Goal: Information Seeking & Learning: Learn about a topic

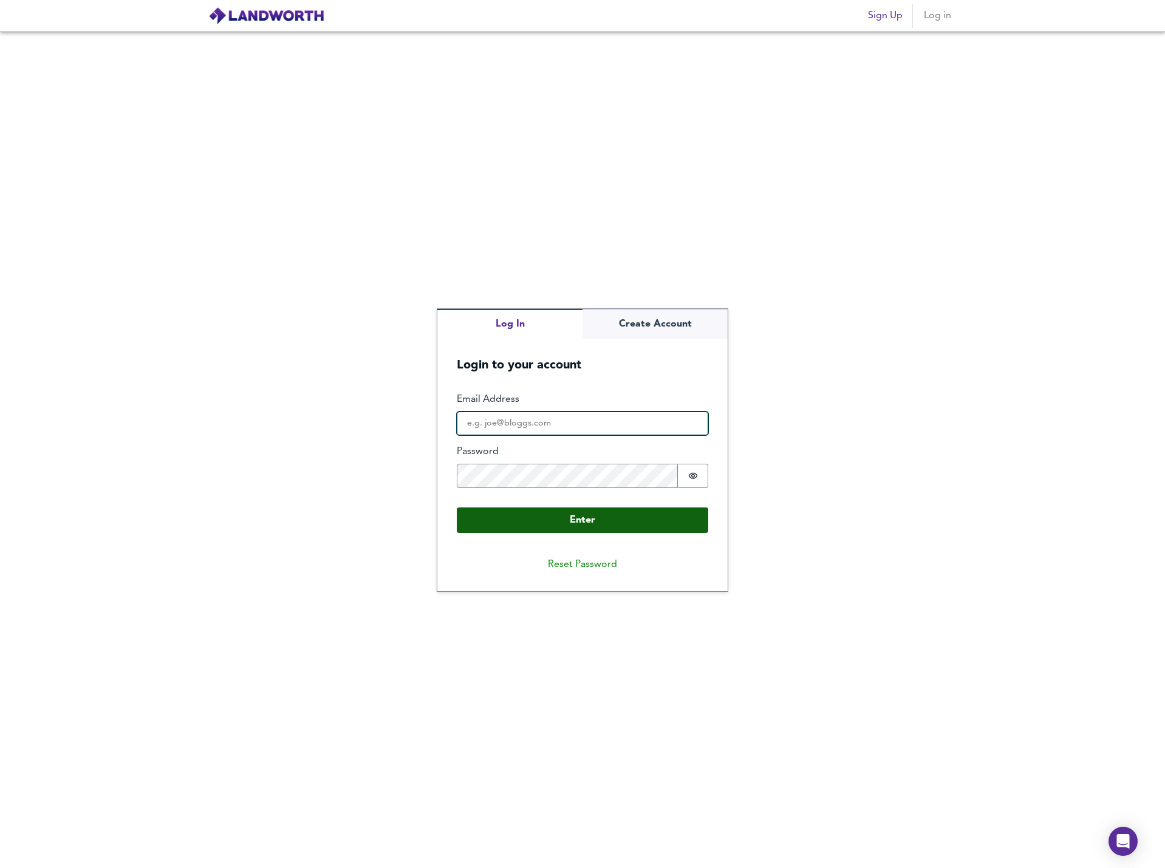
type input "[PERSON_NAME][EMAIL_ADDRESS][PERSON_NAME][DOMAIN_NAME]"
click at [544, 519] on button "Enter" at bounding box center [582, 521] width 251 height 26
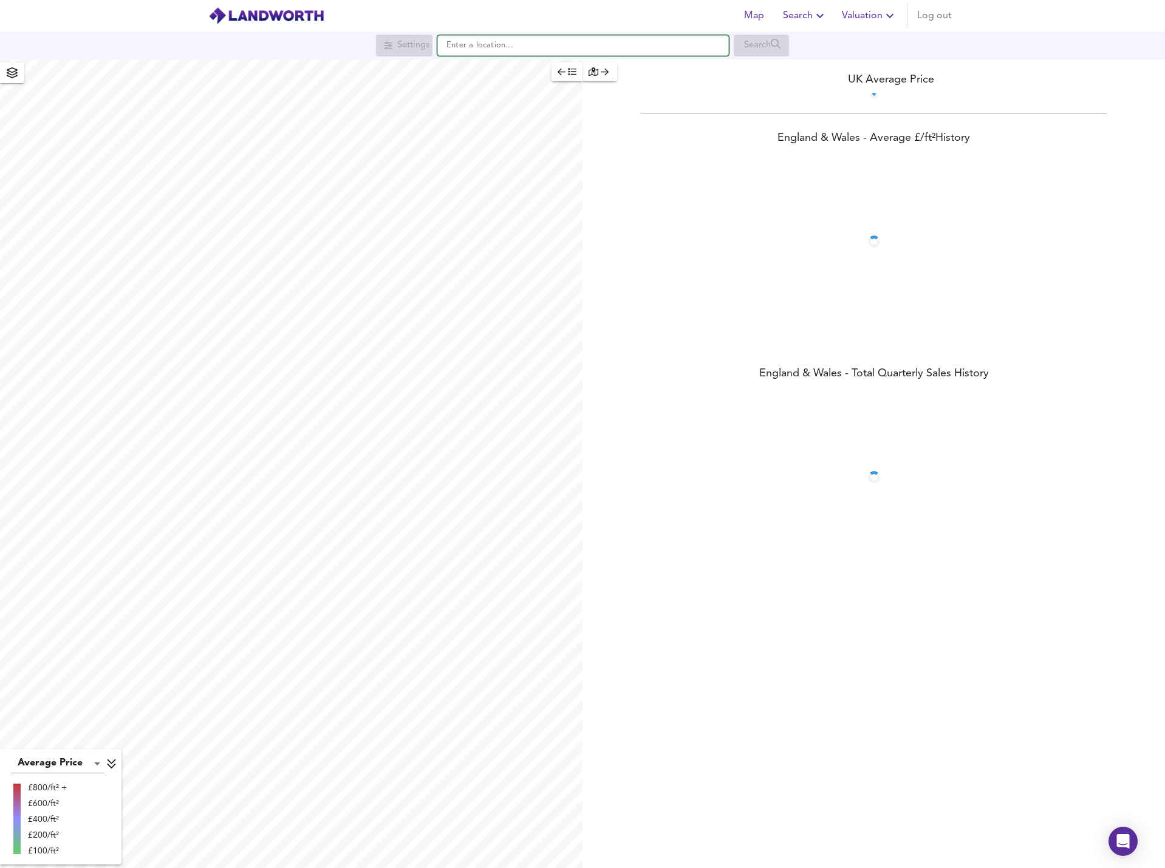
click at [463, 46] on input "text" at bounding box center [582, 45] width 291 height 21
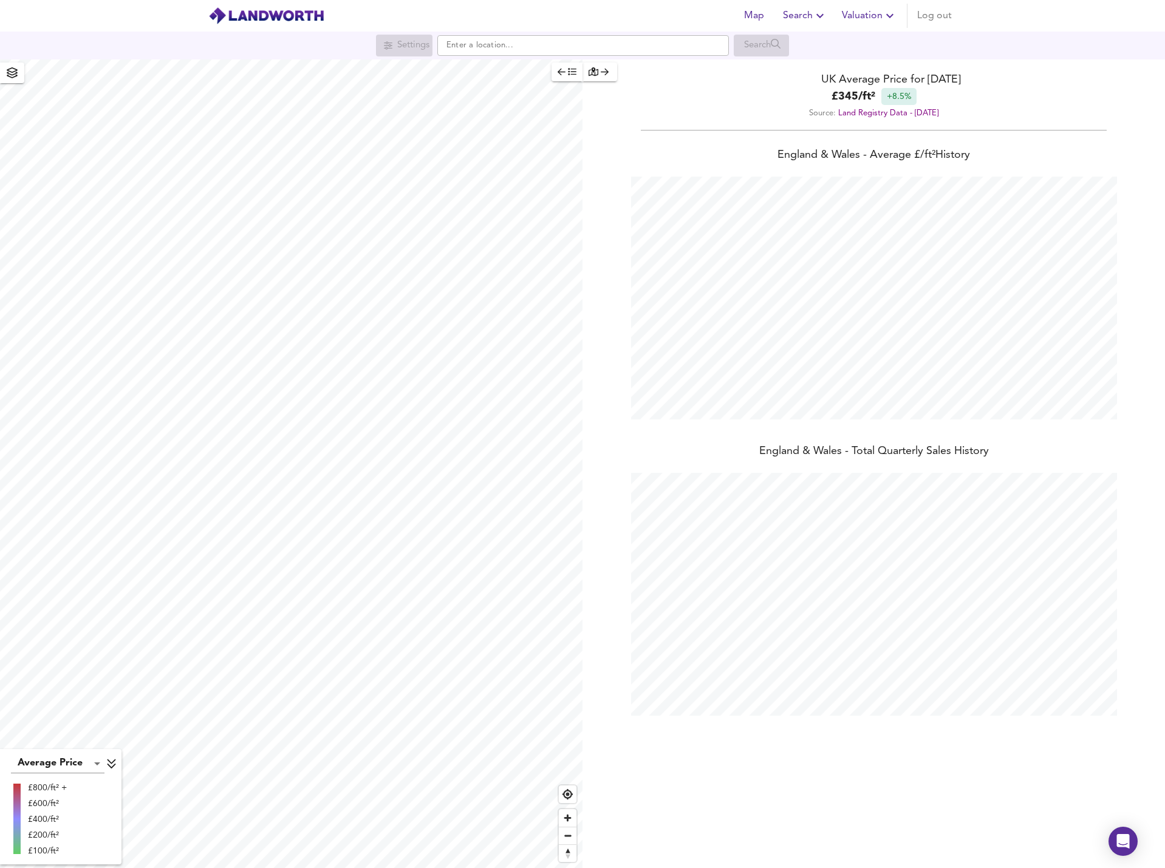
scroll to position [868, 1165]
click at [483, 47] on input "text" at bounding box center [582, 45] width 291 height 21
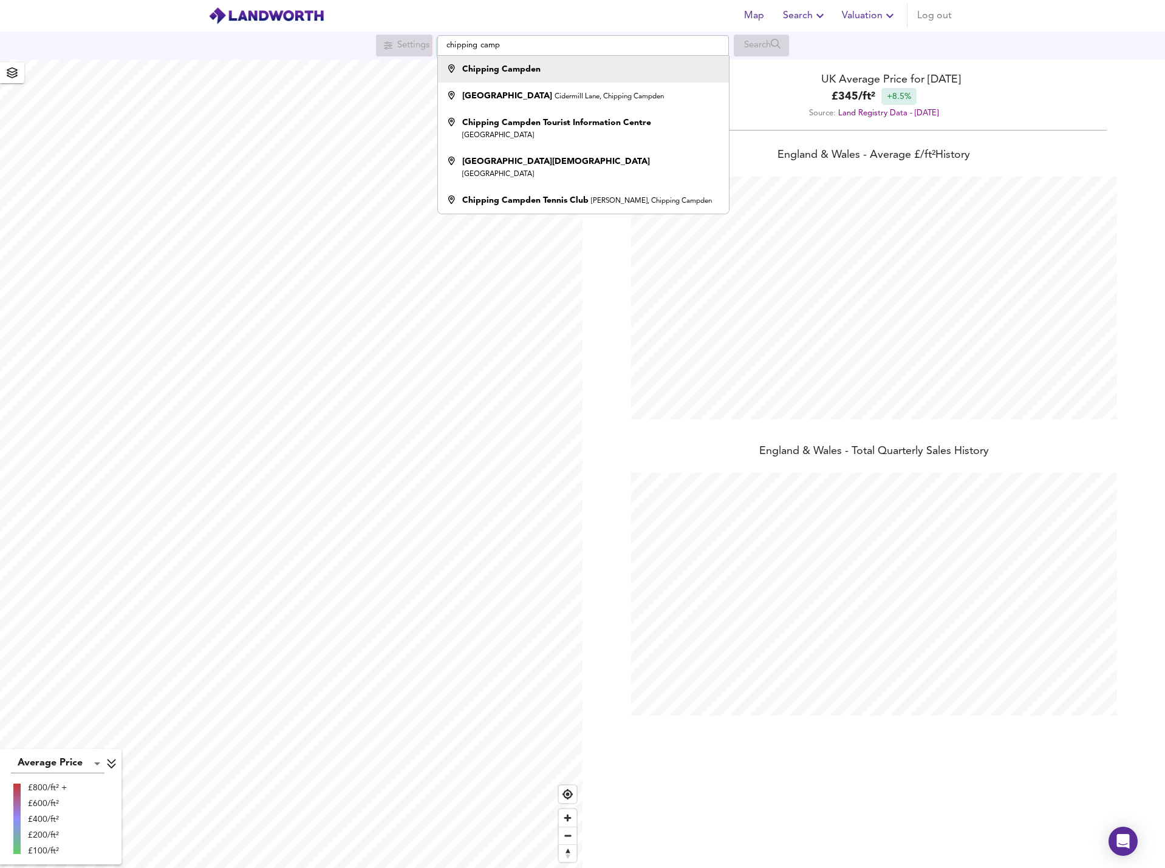
click at [475, 73] on strong "Chipping Campden" at bounding box center [501, 69] width 78 height 9
type input "Chipping Campden"
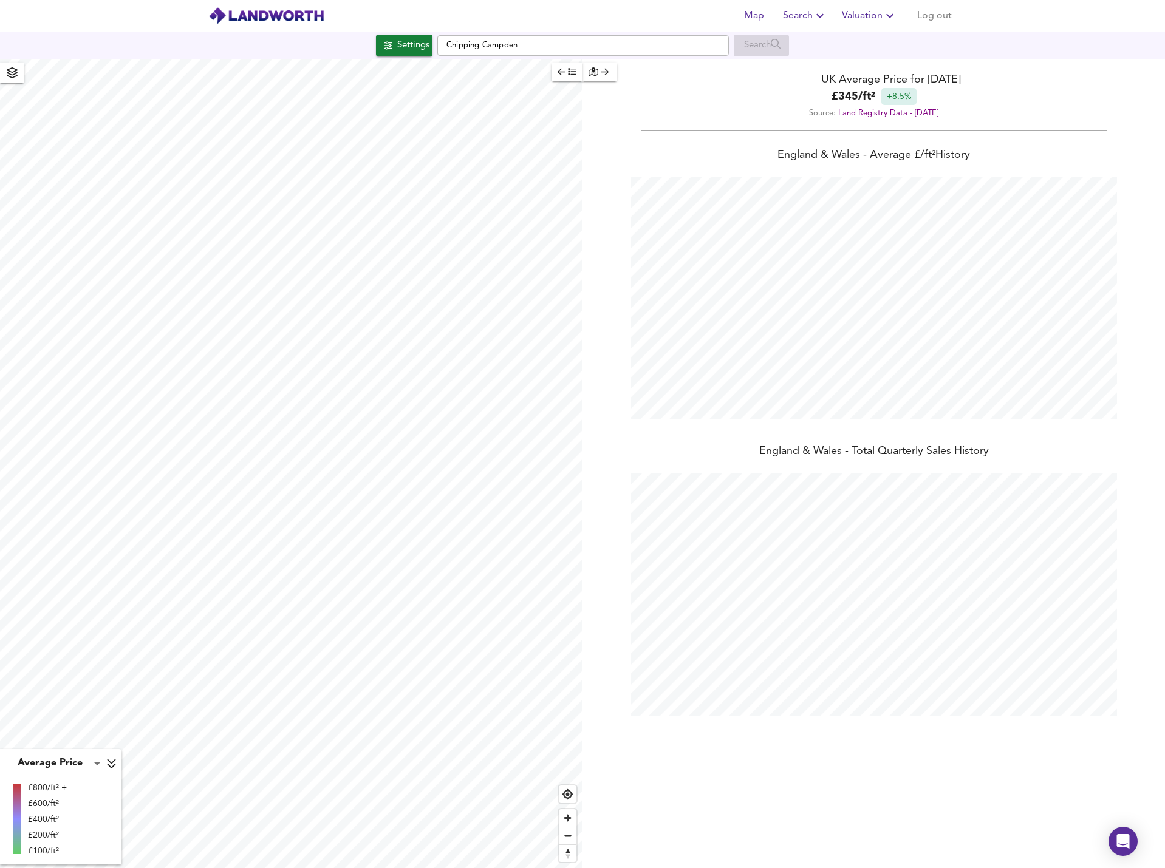
checkbox input "false"
checkbox input "true"
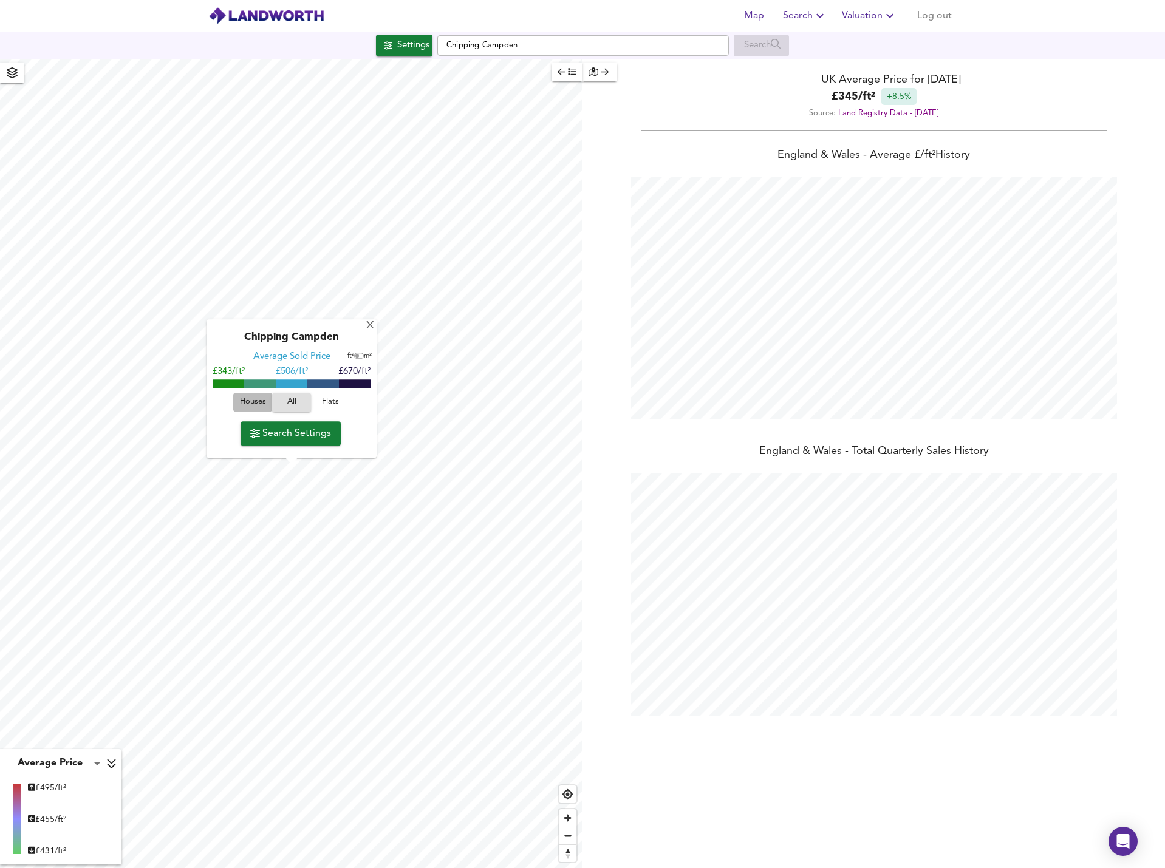
click at [254, 402] on span "Houses" at bounding box center [252, 403] width 33 height 14
click at [260, 431] on span "Search Settings" at bounding box center [290, 433] width 81 height 17
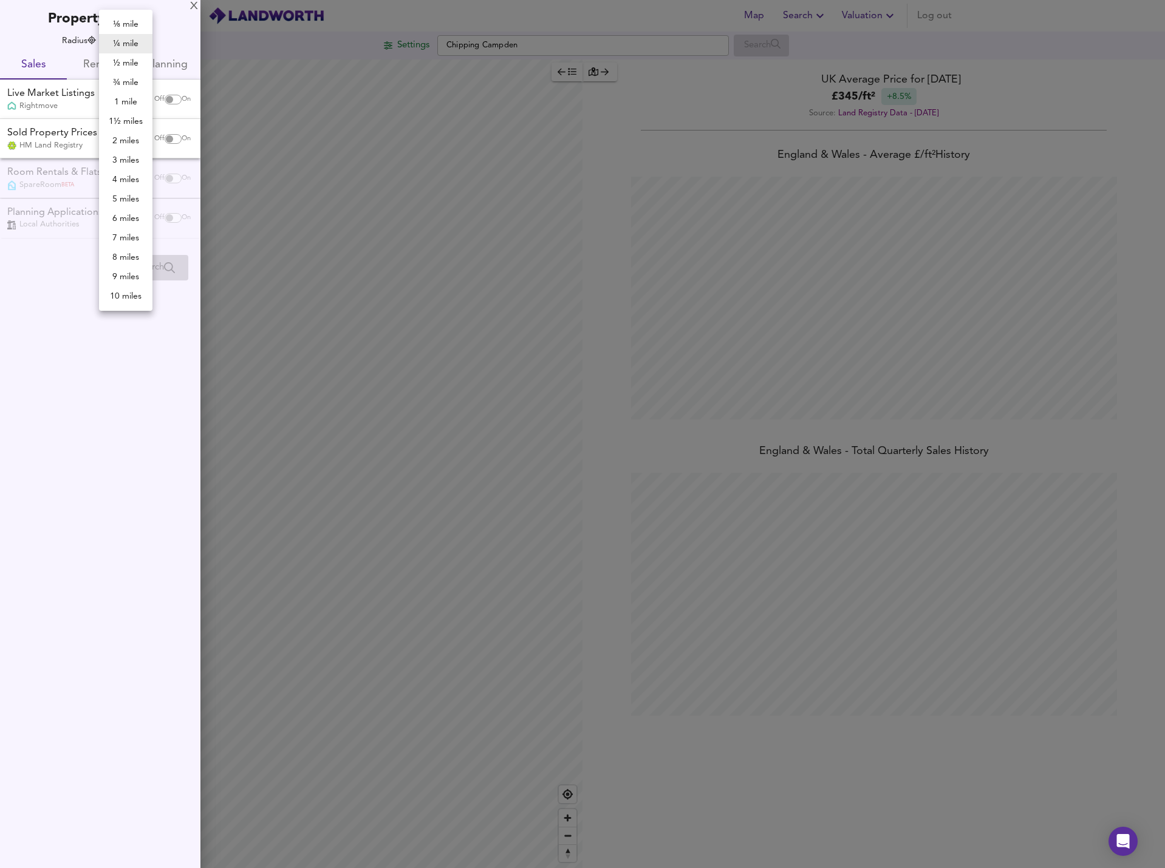
click at [131, 39] on body "Map Search Valuation Log out Settings Chipping Campden Search Average Price lan…" at bounding box center [582, 434] width 1165 height 868
click at [129, 100] on li "1 mile" at bounding box center [125, 101] width 53 height 19
type input "1609"
click at [173, 104] on div "Off On" at bounding box center [172, 99] width 51 height 24
checkbox input "true"
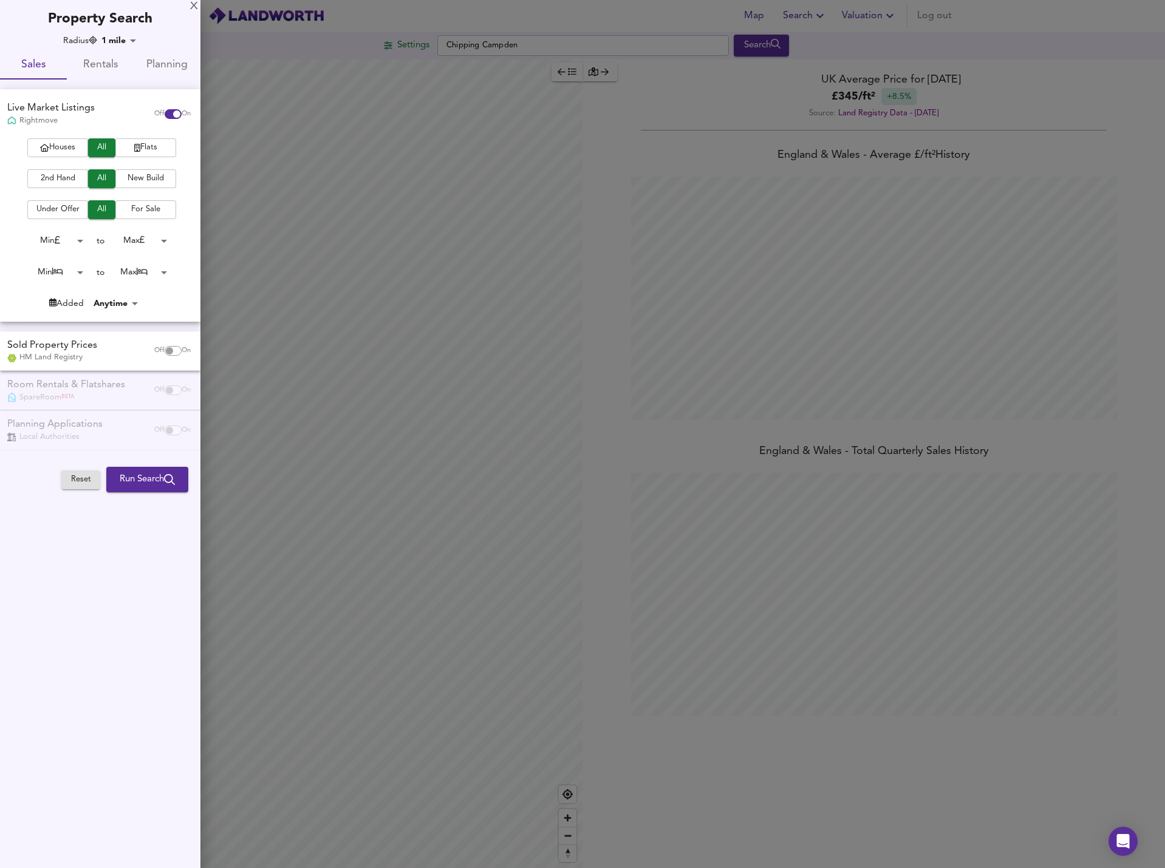
click at [58, 155] on button "Houses" at bounding box center [57, 147] width 61 height 19
click at [172, 351] on input "checkbox" at bounding box center [169, 351] width 29 height 10
checkbox input "true"
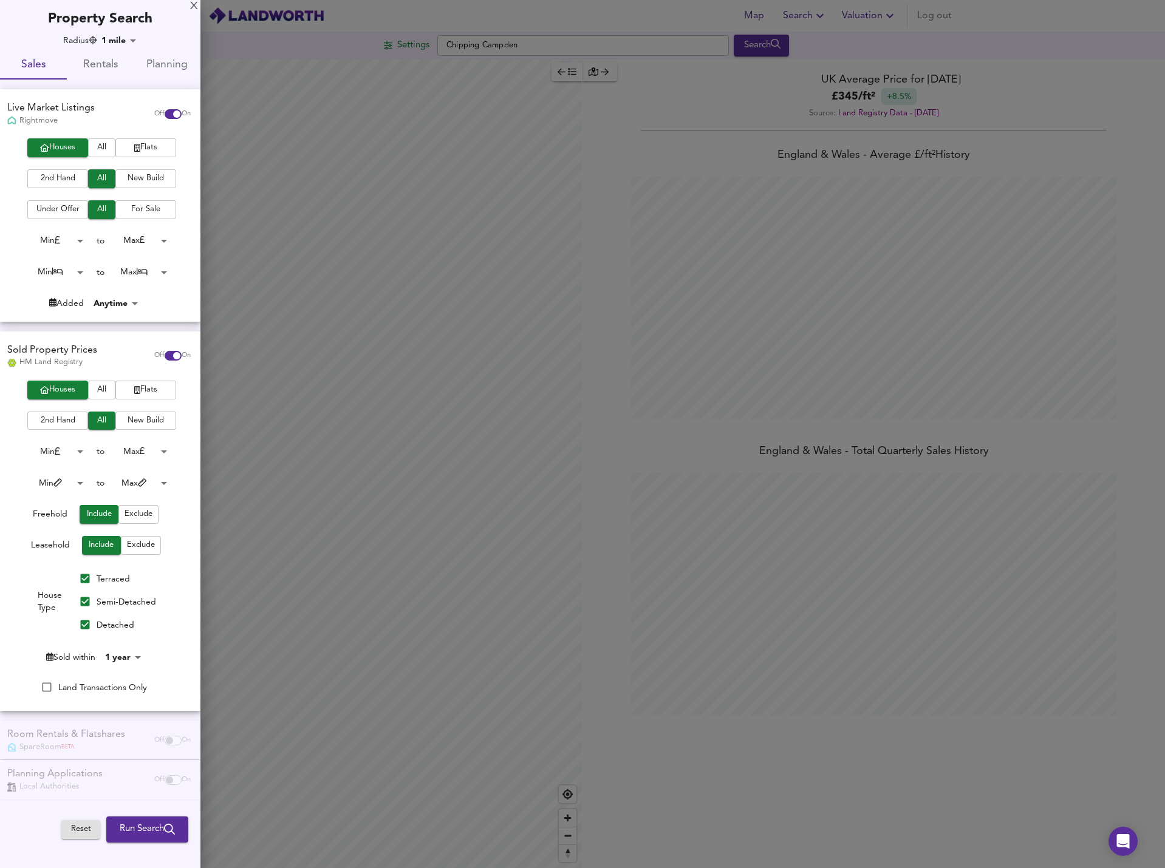
click at [129, 659] on body "Map Search Valuation Log out Settings Chipping Campden Search Average Price lan…" at bounding box center [582, 434] width 1165 height 868
click at [141, 656] on li "1½ years" at bounding box center [131, 649] width 55 height 19
type input "18"
click at [112, 41] on body "Map Search Valuation Log out Settings Chipping Campden Search Average Price lan…" at bounding box center [582, 434] width 1165 height 868
click at [128, 134] on li "2 miles" at bounding box center [126, 140] width 53 height 19
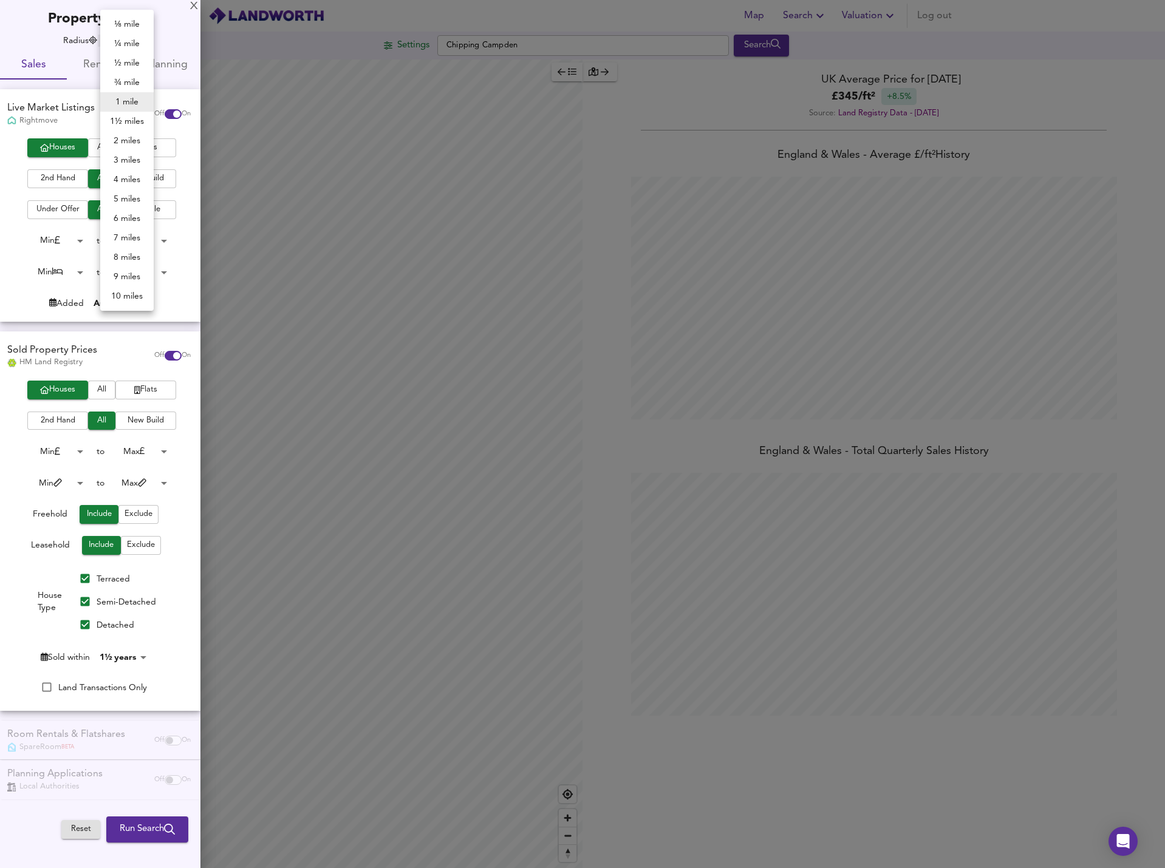
type input "3218"
click at [138, 830] on span "Run Search" at bounding box center [147, 830] width 55 height 16
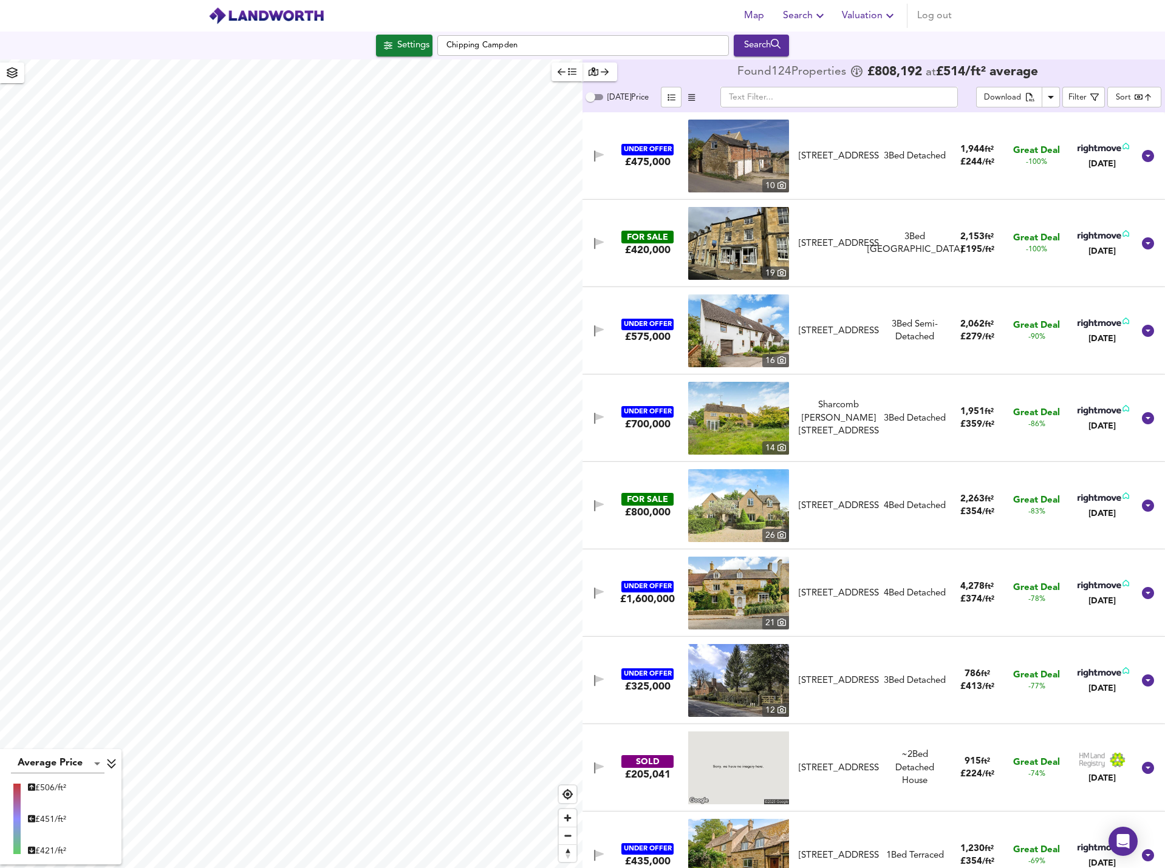
click at [1126, 95] on body "Map Search Valuation Log out Settings Chipping Campden Search Average Price lan…" at bounding box center [582, 434] width 1165 height 868
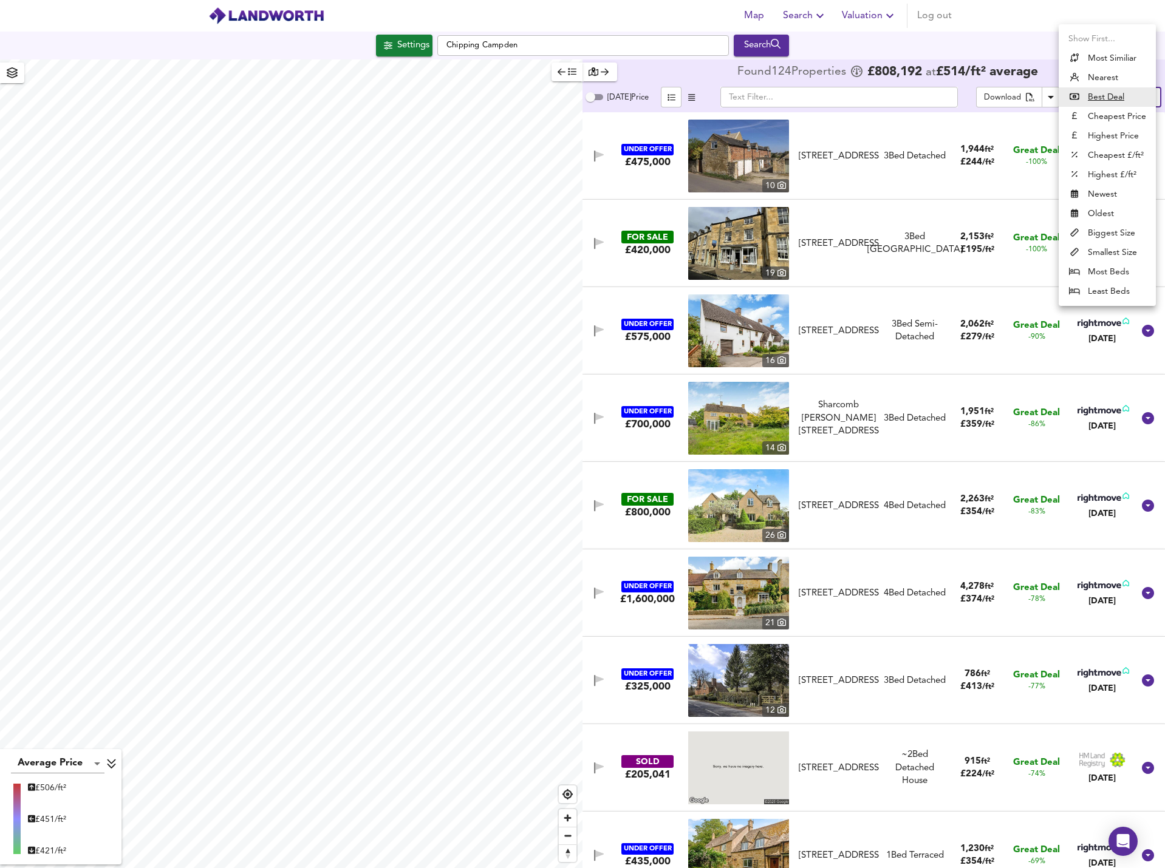
click at [1115, 131] on li "Highest Price" at bounding box center [1106, 135] width 97 height 19
type input "expensive"
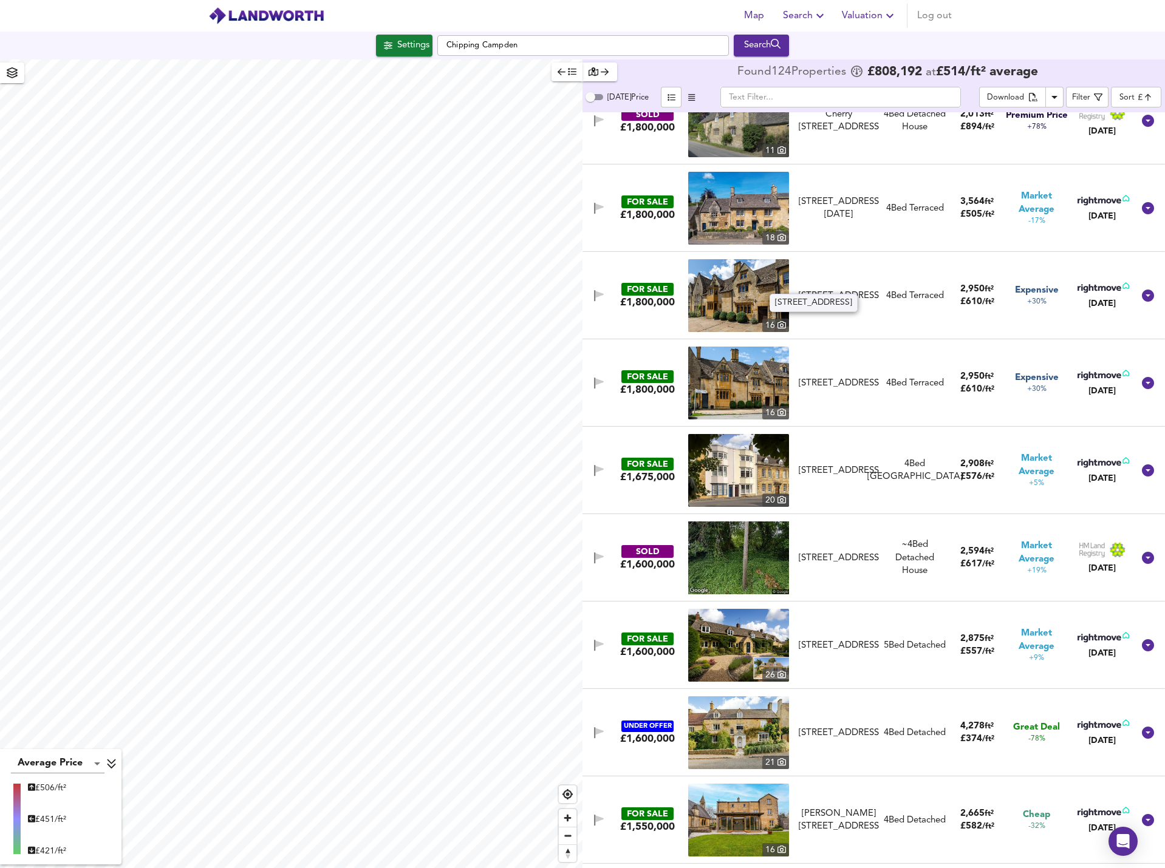
scroll to position [547, 0]
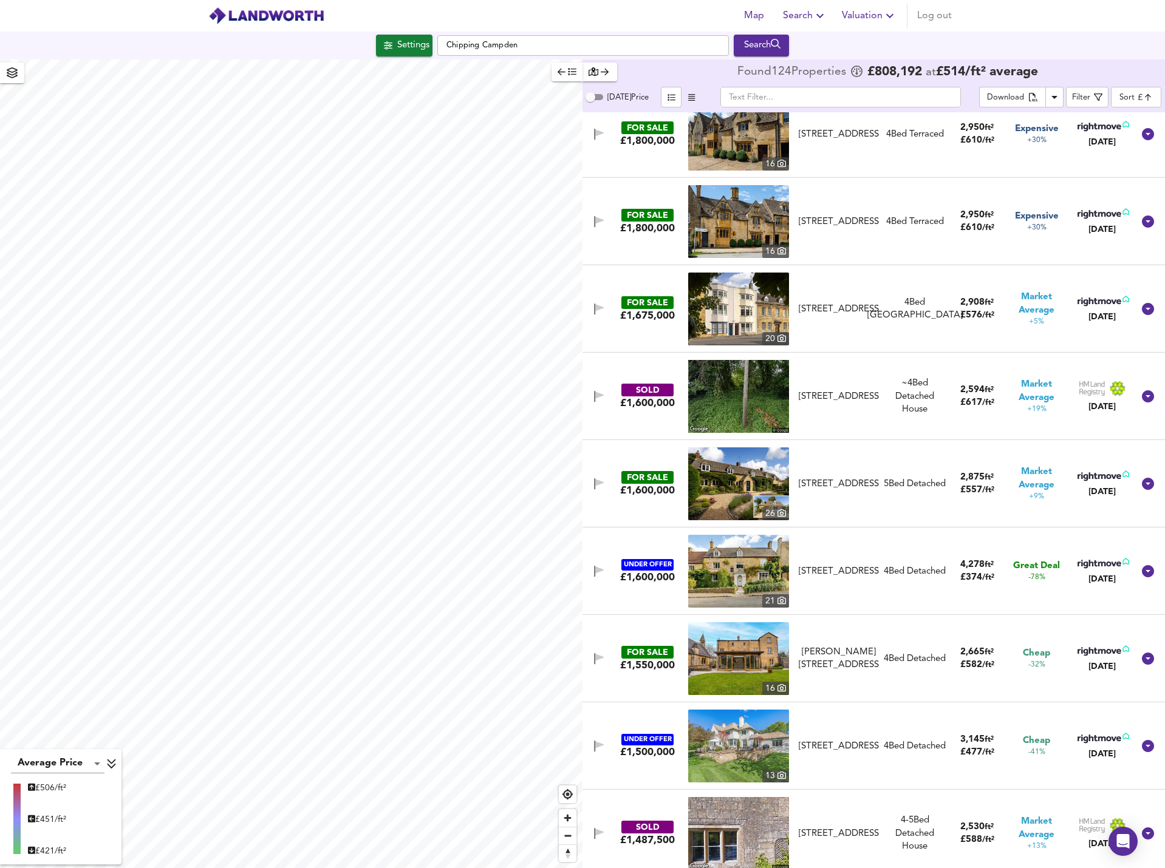
click at [733, 218] on img at bounding box center [738, 221] width 101 height 73
click at [747, 146] on img at bounding box center [738, 134] width 101 height 73
click at [738, 308] on img at bounding box center [738, 309] width 101 height 73
